Goal: Navigation & Orientation: Find specific page/section

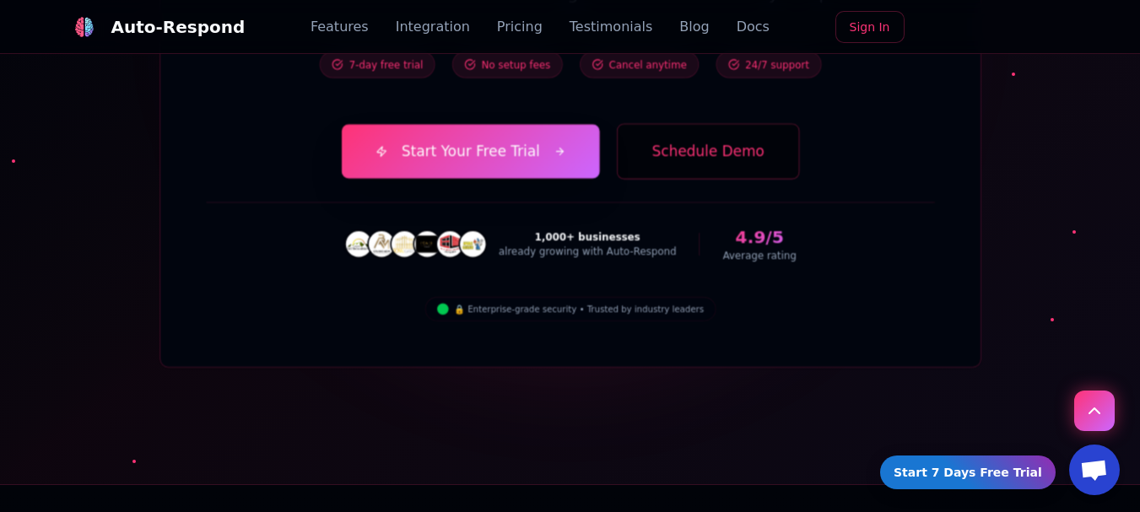
scroll to position [6350, 0]
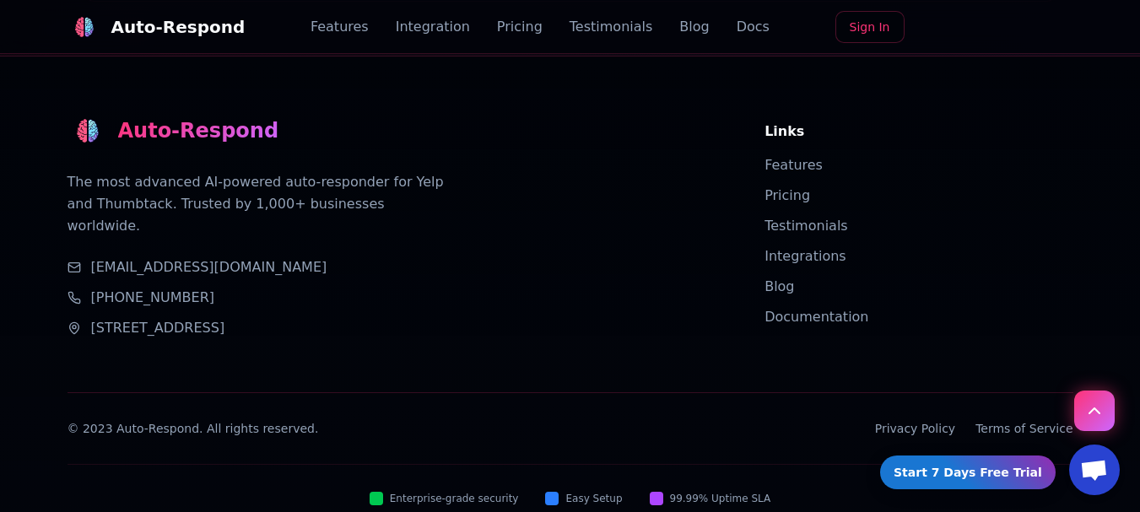
click at [955, 420] on link "Privacy Policy" at bounding box center [915, 428] width 80 height 17
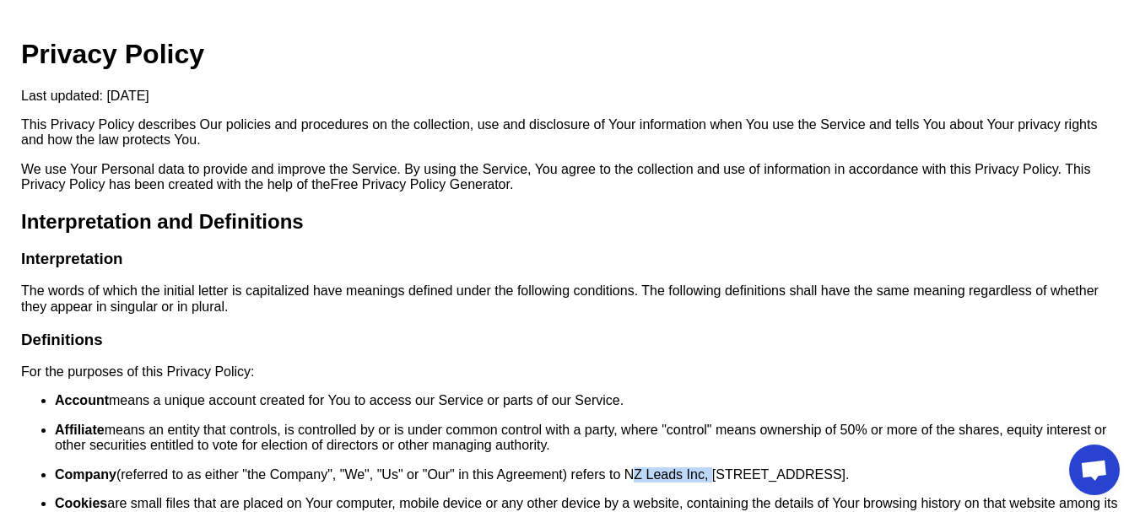
drag, startPoint x: 631, startPoint y: 473, endPoint x: 712, endPoint y: 476, distance: 81.0
click at [712, 476] on p "Company (referred to as either "the Company", "We", "Us" or "Our" in this Agree…" at bounding box center [587, 474] width 1064 height 15
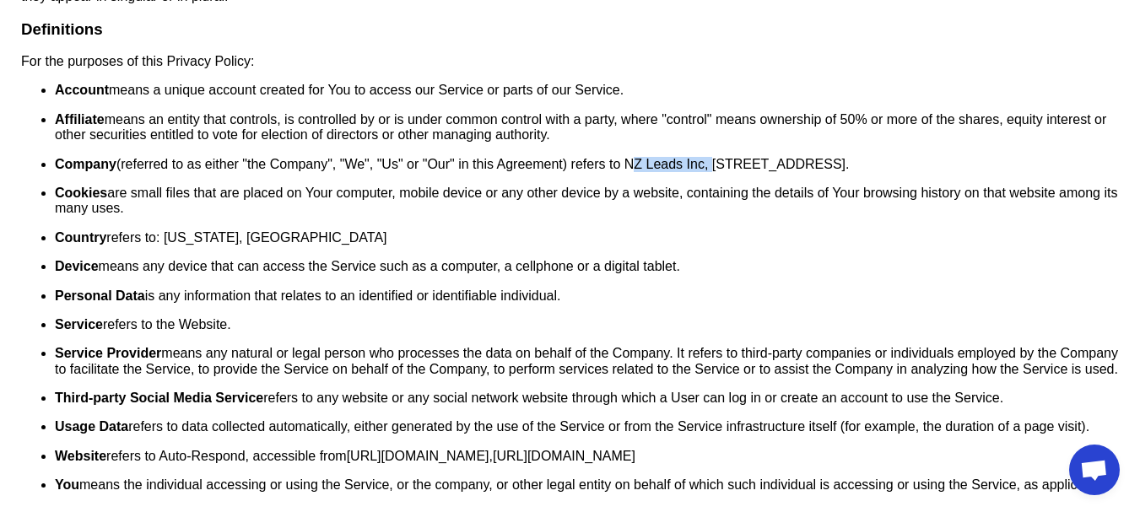
scroll to position [337, 0]
